Goal: Check status: Check status

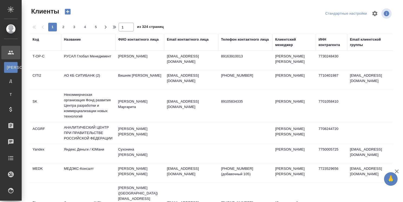
select select "RU"
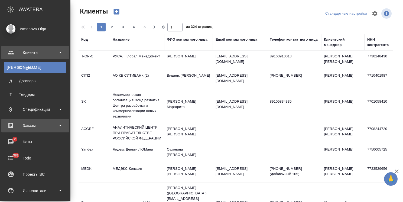
click at [37, 127] on div "Заказы" at bounding box center [35, 126] width 62 height 8
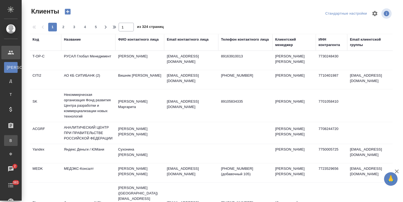
click at [8, 138] on div "Все заказы" at bounding box center [4, 140] width 8 height 5
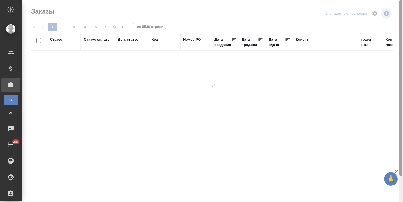
click at [396, 172] on icon "button" at bounding box center [397, 171] width 4 height 4
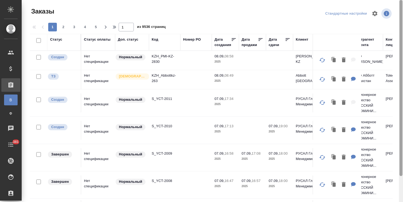
click at [397, 195] on div "Заказы Стандартные настройки 1 2 3 4 5 1 из 9536 страниц Статус Статус оплаты Д…" at bounding box center [212, 101] width 381 height 202
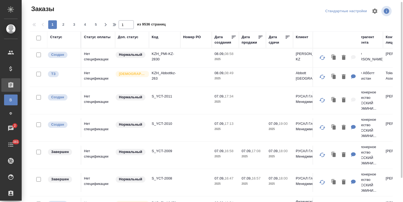
drag, startPoint x: 165, startPoint y: 197, endPoint x: 251, endPoint y: 185, distance: 87.3
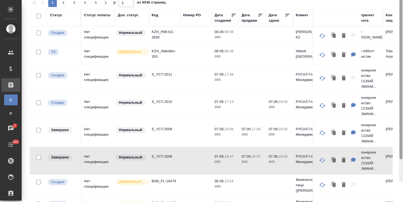
scroll to position [29, 0]
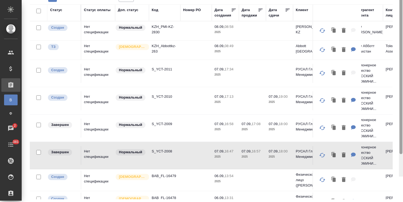
drag, startPoint x: 402, startPoint y: 166, endPoint x: 399, endPoint y: 197, distance: 31.5
click at [400, 154] on div at bounding box center [400, 66] width 3 height 176
drag, startPoint x: 160, startPoint y: 195, endPoint x: 186, endPoint y: 198, distance: 25.9
click at [238, 197] on div "Статус Статус оплаты Доп. статус Код Номер PO Дата создания Дата продажи Дата с…" at bounding box center [211, 101] width 363 height 195
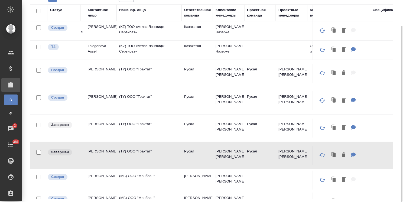
scroll to position [0, 303]
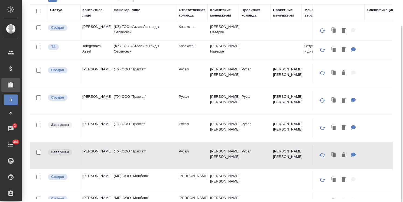
click at [226, 15] on div "Клиентские менеджеры" at bounding box center [223, 12] width 26 height 11
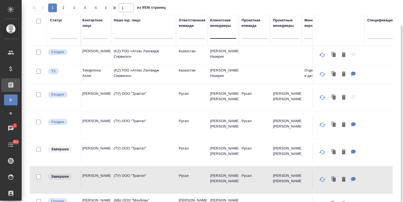
click at [216, 36] on div at bounding box center [223, 33] width 26 height 8
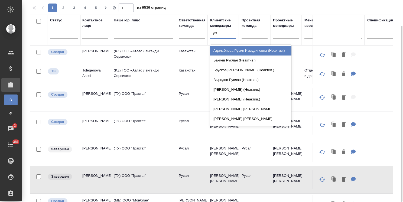
type input "усма"
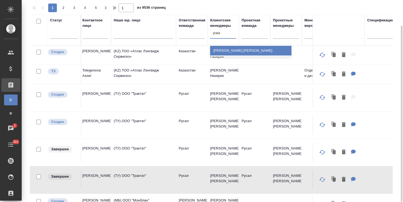
click at [225, 51] on div "[PERSON_NAME] [PERSON_NAME]" at bounding box center [250, 51] width 81 height 10
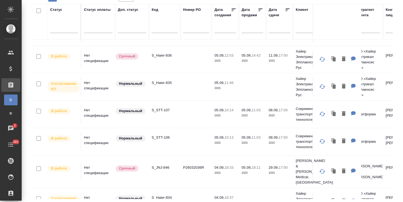
scroll to position [0, 0]
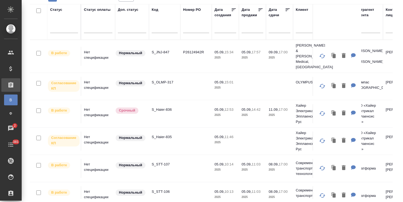
click at [269, 30] on div at bounding box center [279, 28] width 22 height 9
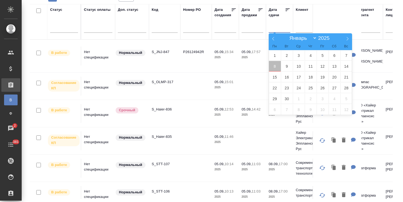
click at [275, 69] on span "8" at bounding box center [275, 66] width 12 height 11
type div "[DATE]T21:00:00.000Z"
drag, startPoint x: 299, startPoint y: 67, endPoint x: 289, endPoint y: 77, distance: 14.5
click at [299, 67] on span "10" at bounding box center [299, 66] width 12 height 11
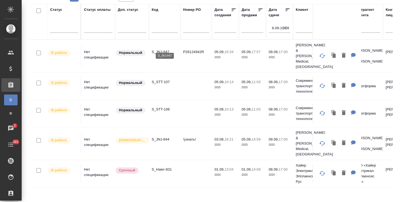
click at [162, 49] on p "S_JNJ-847" at bounding box center [165, 51] width 26 height 5
click at [163, 137] on p "S_JNJ-844" at bounding box center [165, 139] width 26 height 5
click at [286, 28] on icon "button" at bounding box center [284, 27] width 5 height 5
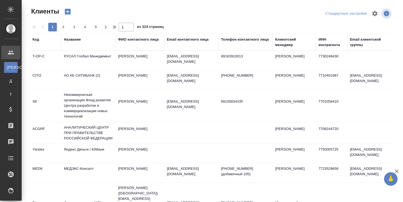
select select "RU"
click at [283, 46] on div "Клиентский менеджер" at bounding box center [294, 42] width 38 height 11
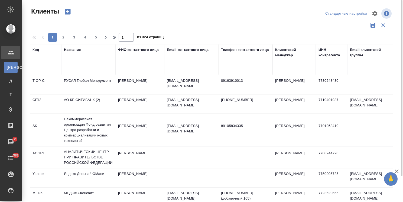
click at [285, 59] on div at bounding box center [294, 63] width 38 height 8
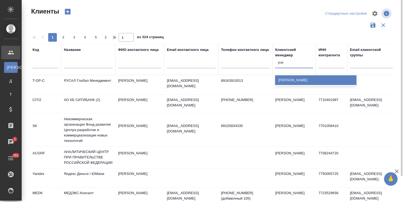
type input "усма"
click at [286, 80] on div "[PERSON_NAME]" at bounding box center [315, 80] width 81 height 10
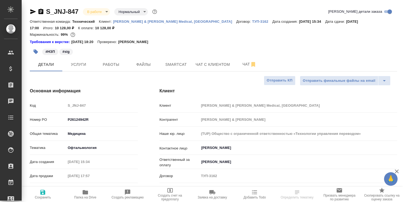
select select "RU"
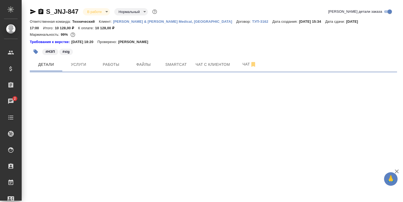
select select "RU"
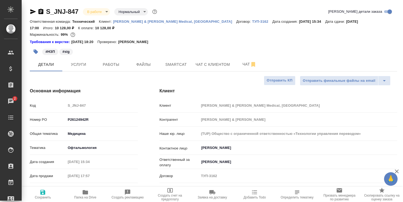
type textarea "x"
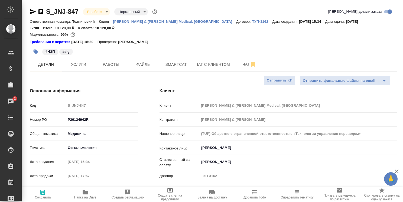
type textarea "x"
click at [149, 62] on span "Файлы" at bounding box center [143, 64] width 26 height 7
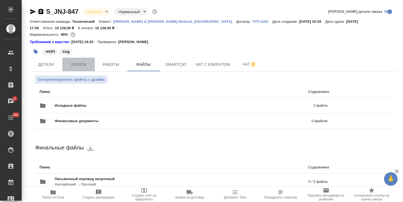
click at [77, 62] on span "Услуги" at bounding box center [78, 64] width 26 height 7
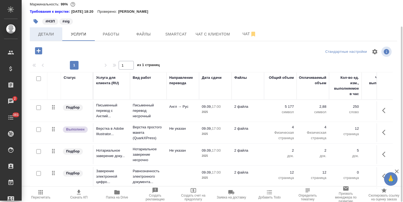
click at [48, 35] on span "Детали" at bounding box center [46, 34] width 26 height 7
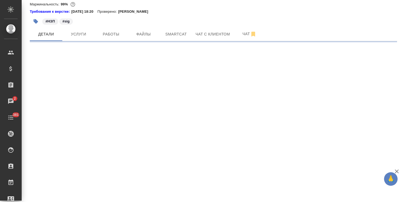
select select "RU"
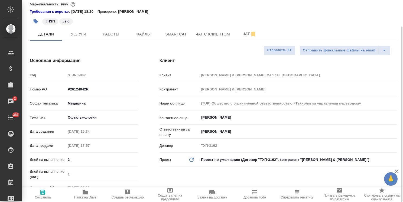
type textarea "x"
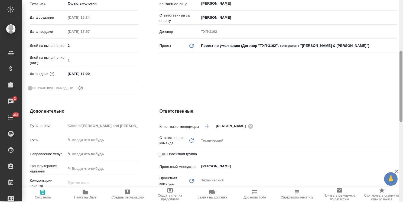
drag, startPoint x: 402, startPoint y: 80, endPoint x: 403, endPoint y: 180, distance: 99.9
click at [402, 180] on html "🙏 .cls-1 fill:#fff; AWATERA Usmanova Olga Клиенты Спецификации Заказы 2 Чаты 38…" at bounding box center [201, 101] width 403 height 202
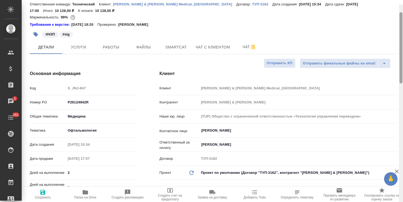
drag, startPoint x: 401, startPoint y: 106, endPoint x: 323, endPoint y: 29, distance: 110.2
click at [402, 60] on html "🙏 .cls-1 fill:#fff; AWATERA Usmanova Olga Клиенты Спецификации Заказы 2 Чаты 38…" at bounding box center [201, 101] width 403 height 202
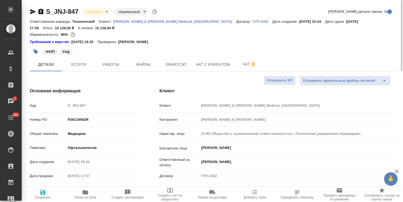
scroll to position [27, 0]
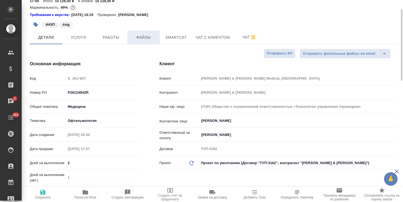
click at [143, 41] on span "Файлы" at bounding box center [143, 37] width 26 height 7
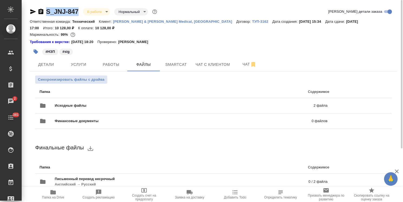
drag, startPoint x: 80, startPoint y: 4, endPoint x: 44, endPoint y: 9, distance: 36.6
click at [44, 9] on div "S_JNJ-847 В работе inProgress Нормальный normal Кратко детали заказа Ответствен…" at bounding box center [213, 137] width 373 height 275
copy link "S_JNJ-847"
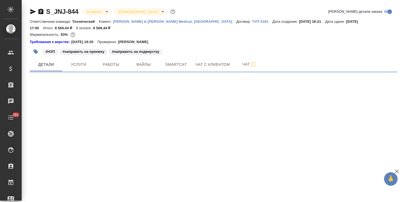
select select "RU"
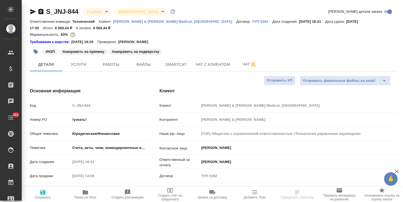
type textarea "x"
click at [91, 65] on span "Услуги" at bounding box center [78, 64] width 26 height 7
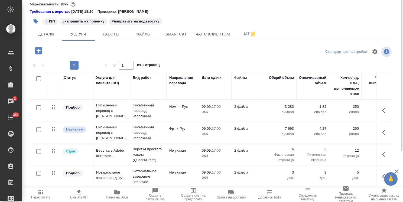
scroll to position [3, 0]
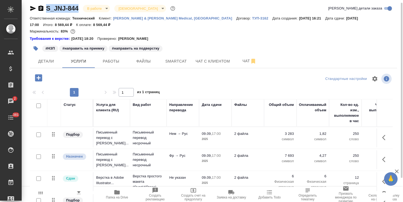
drag, startPoint x: 83, startPoint y: 4, endPoint x: 45, endPoint y: 8, distance: 38.0
click at [45, 8] on div "S_JNJ-844 В работе inProgress Святая троица holyTrinity" at bounding box center [103, 8] width 146 height 9
copy link "S_JNJ-844"
click at [52, 59] on span "Детали" at bounding box center [46, 61] width 26 height 7
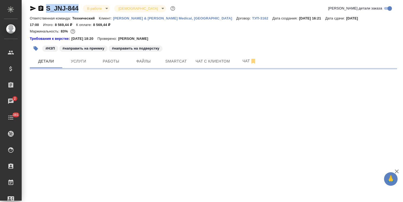
select select "RU"
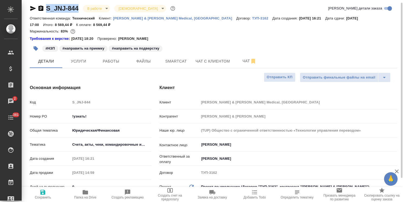
type textarea "x"
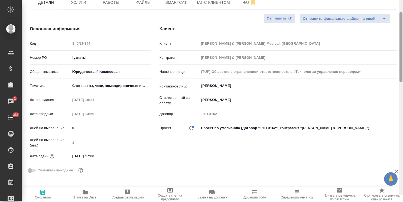
drag, startPoint x: 401, startPoint y: 104, endPoint x: 373, endPoint y: 157, distance: 59.8
click at [376, 156] on div "S_JNJ-844 В работе inProgress Святая троица holyTrinity Кратко детали заказа От…" at bounding box center [212, 101] width 381 height 202
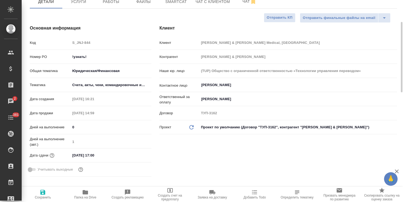
scroll to position [265, 0]
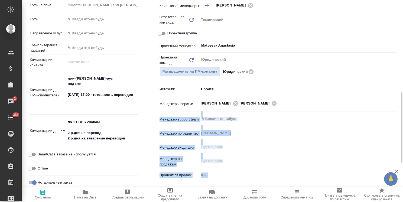
drag, startPoint x: 402, startPoint y: 83, endPoint x: 394, endPoint y: 112, distance: 30.1
click at [394, 112] on div "S_JNJ-844 В работе inProgress Святая троица holyTrinity Кратко детали заказа От…" at bounding box center [212, 101] width 381 height 202
click at [396, 108] on div "Петрова Валерия Оксютович Ирина ​" at bounding box center [298, 103] width 198 height 11
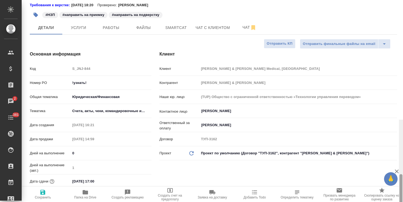
scroll to position [6, 0]
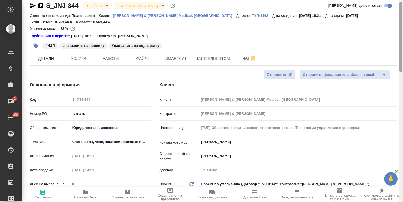
drag, startPoint x: 400, startPoint y: 113, endPoint x: 391, endPoint y: 21, distance: 92.2
click at [391, 21] on div "S_JNJ-844 В работе inProgress Святая троица holyTrinity Кратко детали заказа От…" at bounding box center [212, 101] width 381 height 202
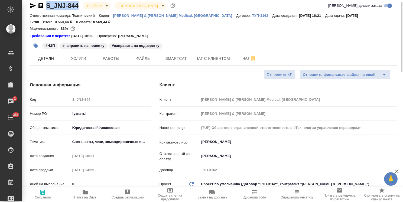
drag, startPoint x: 79, startPoint y: 2, endPoint x: 42, endPoint y: 8, distance: 37.3
click at [42, 8] on div "S_JNJ-844 В работе inProgress Святая троица holyTrinity" at bounding box center [103, 5] width 146 height 9
copy link "S_JNJ-844"
click at [151, 61] on span "Файлы" at bounding box center [143, 58] width 26 height 7
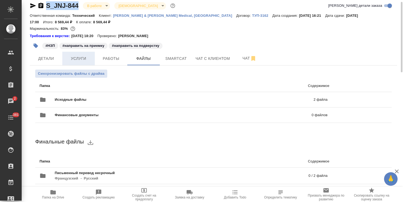
click at [75, 55] on button "Услуги" at bounding box center [78, 59] width 32 height 14
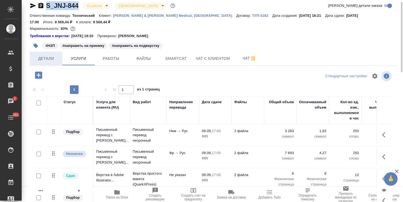
click at [55, 56] on span "Детали" at bounding box center [46, 58] width 26 height 7
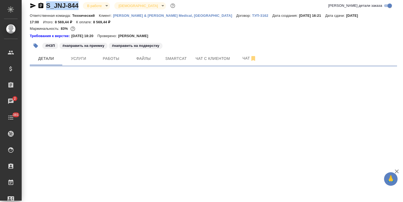
select select "RU"
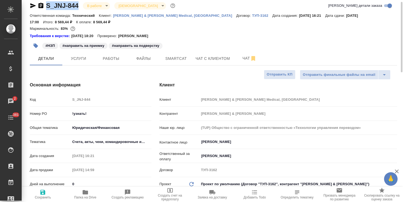
type textarea "x"
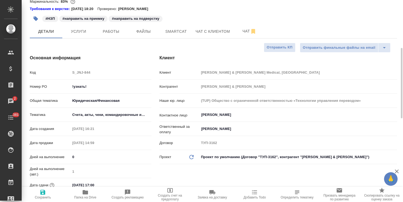
scroll to position [60, 0]
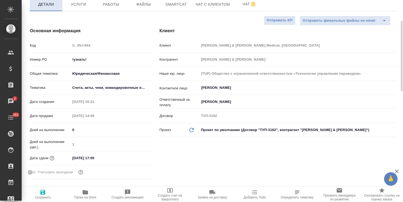
type textarea "x"
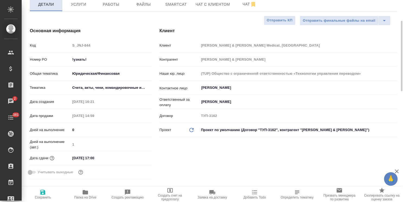
type textarea "x"
